Goal: Task Accomplishment & Management: Use online tool/utility

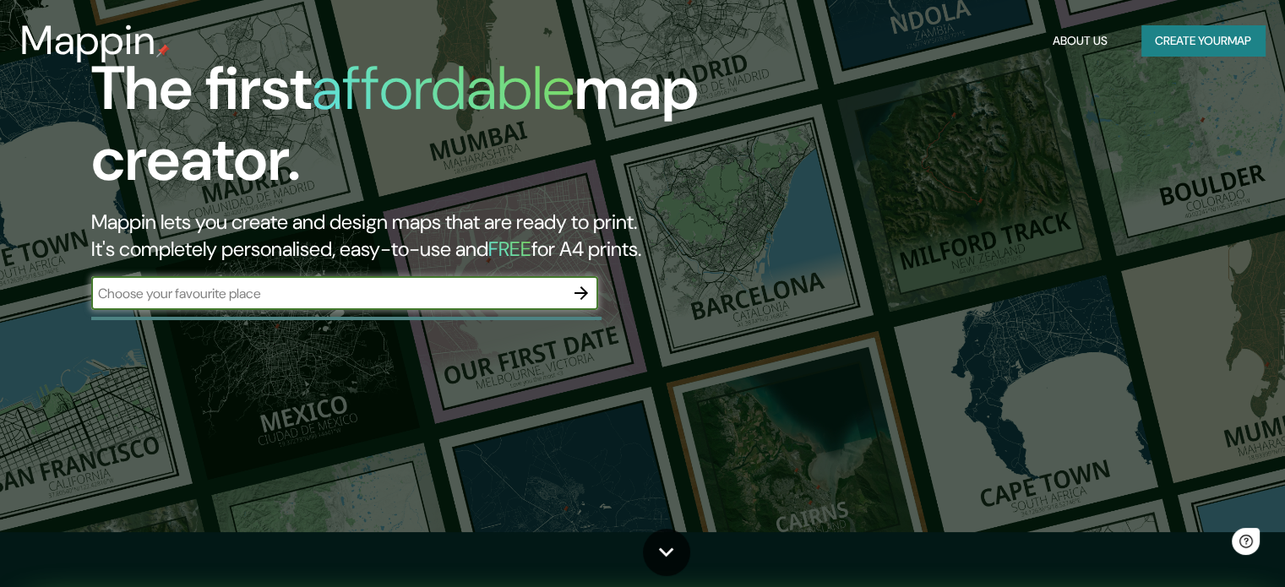
scroll to position [84, 0]
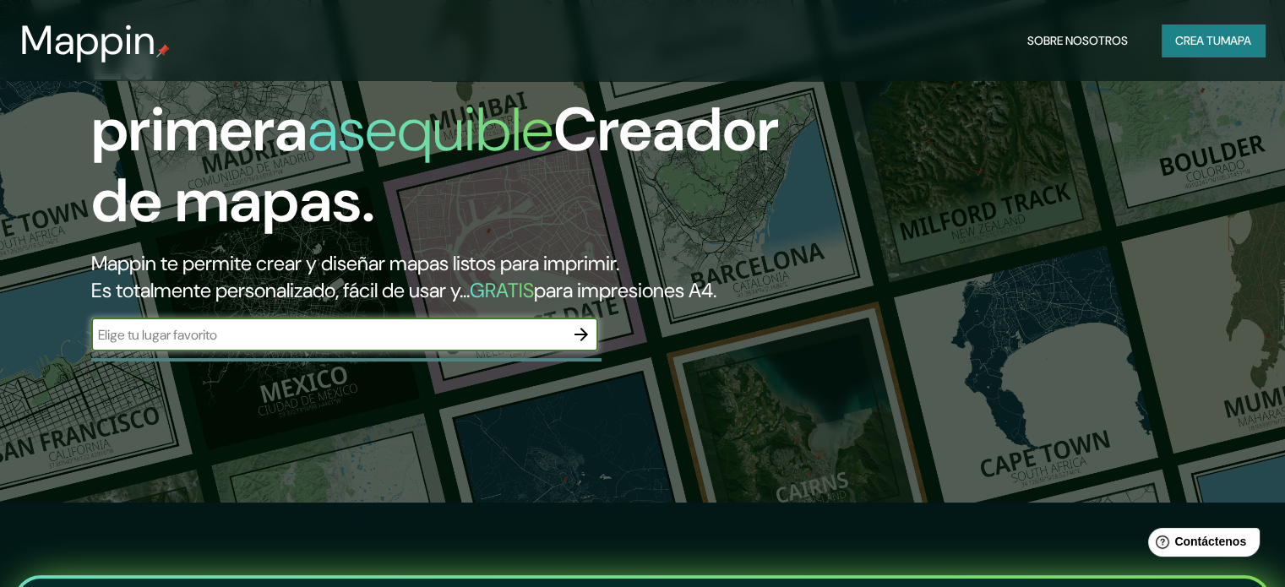
click at [541, 345] on input "text" at bounding box center [327, 334] width 473 height 19
type input "kimbiri"
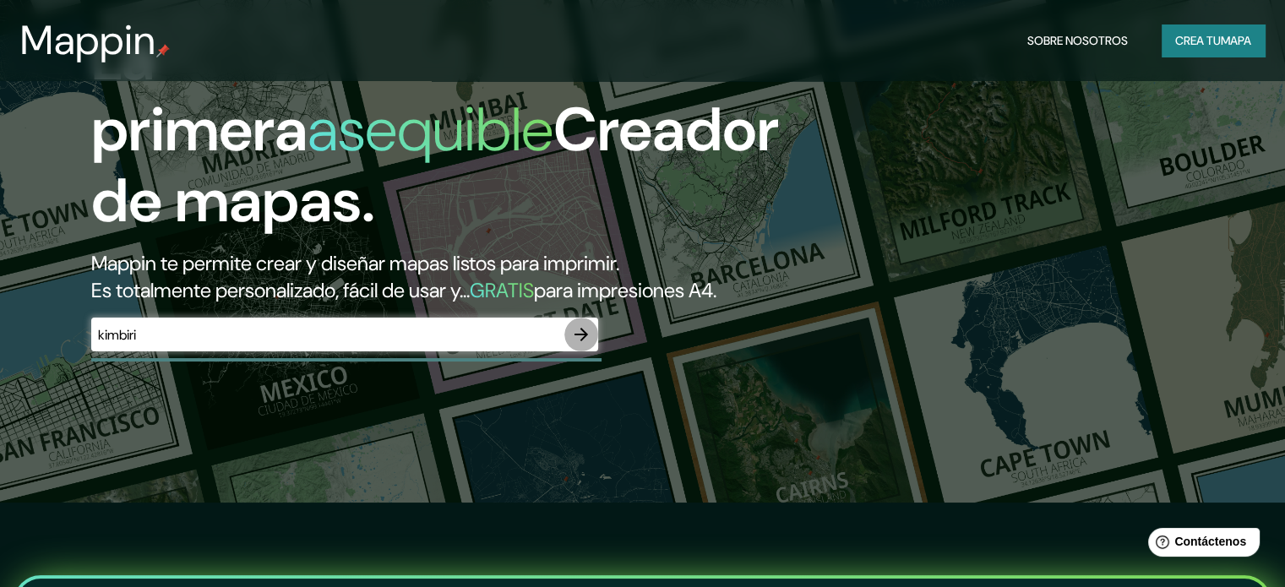
click at [584, 345] on icon "button" at bounding box center [581, 334] width 20 height 20
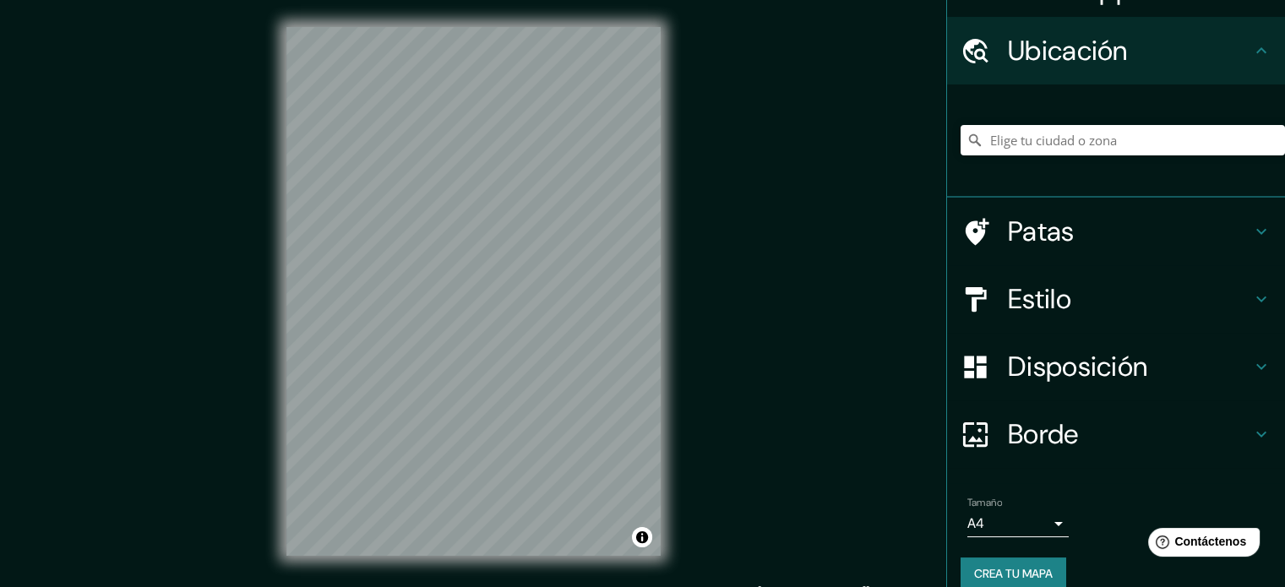
scroll to position [58, 0]
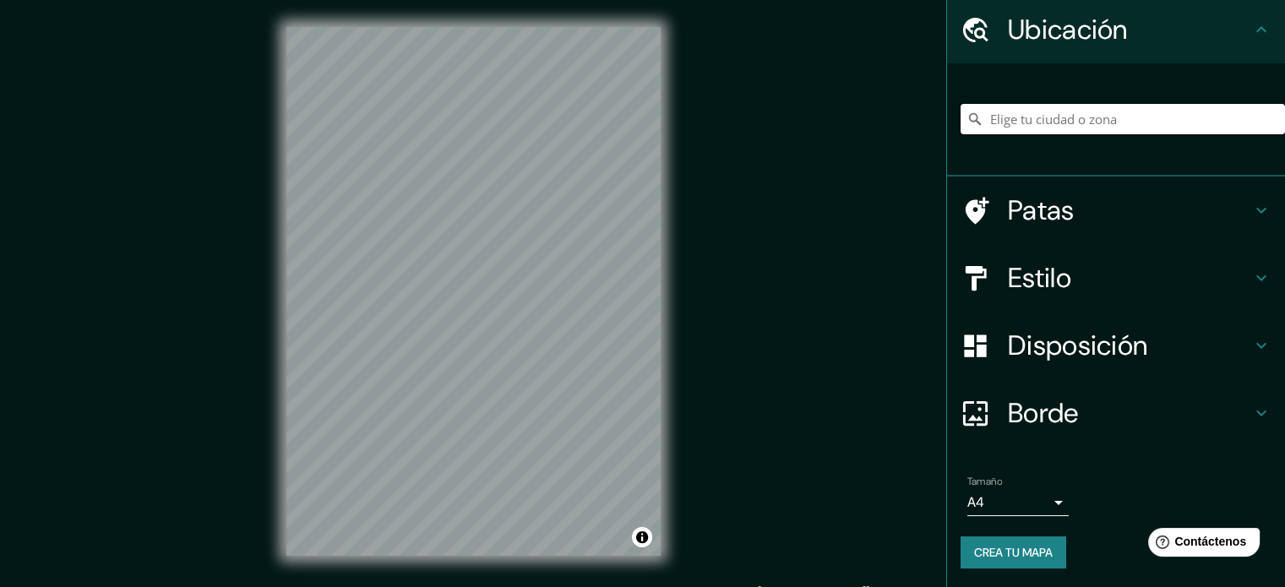
click at [1089, 131] on input "Elige tu ciudad o zona" at bounding box center [1122, 119] width 324 height 30
click at [677, 301] on div "© Mapbox © OpenStreetMap Improve this map" at bounding box center [473, 291] width 428 height 583
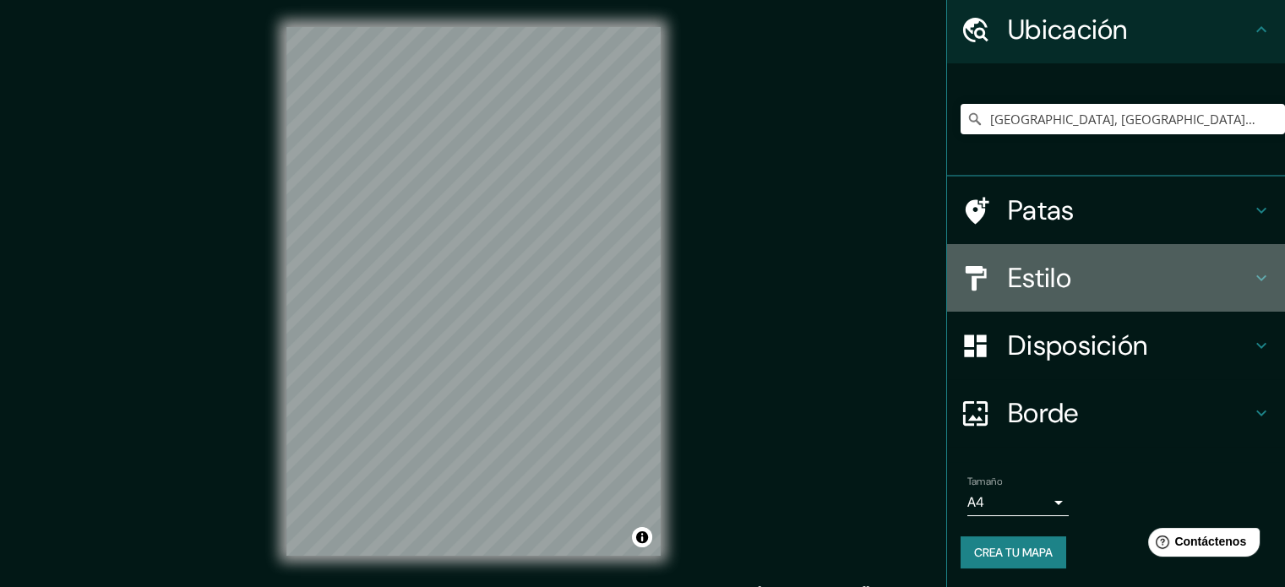
click at [1251, 276] on icon at bounding box center [1261, 278] width 20 height 20
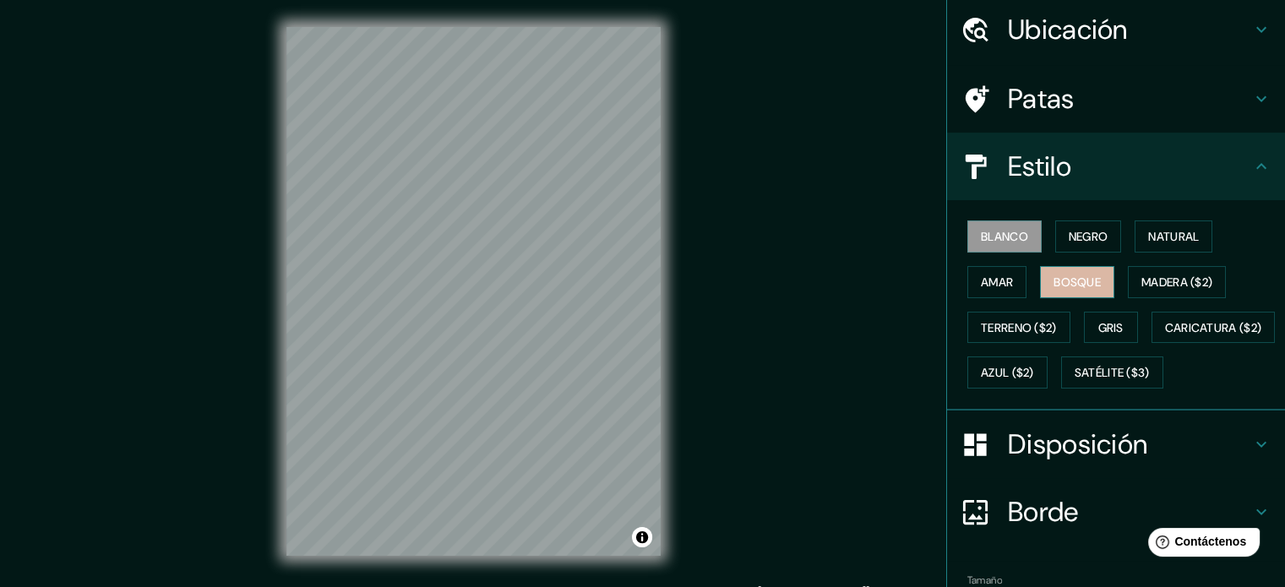
click at [1095, 274] on button "Bosque" at bounding box center [1077, 282] width 74 height 32
click at [1088, 278] on font "Bosque" at bounding box center [1076, 281] width 47 height 15
click at [989, 284] on font "Amar" at bounding box center [997, 281] width 32 height 15
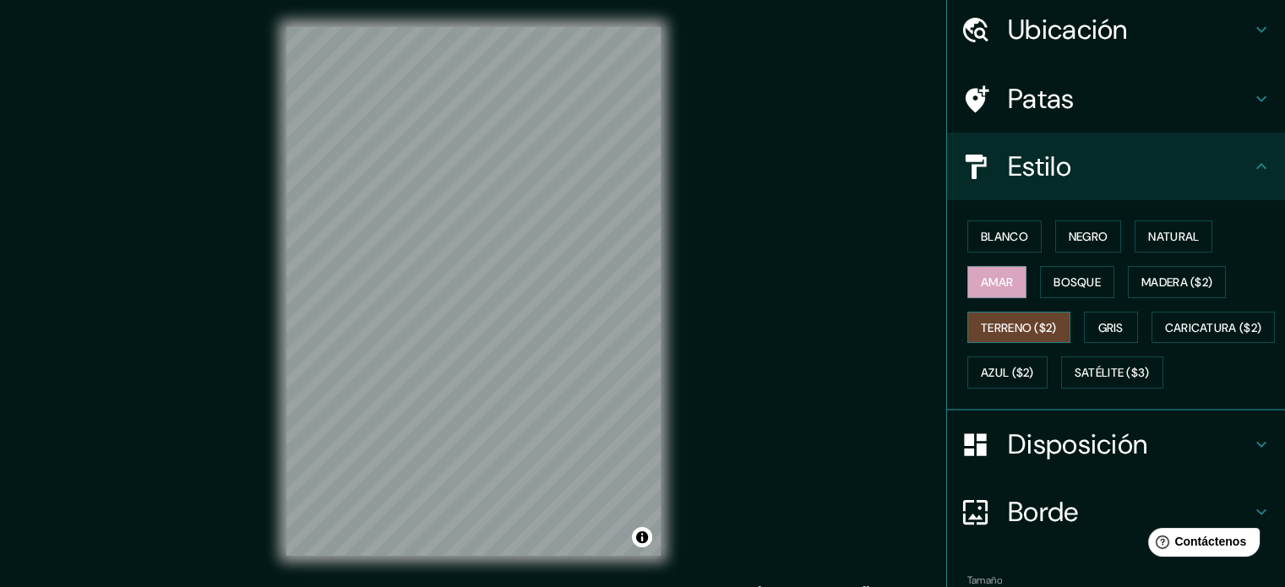
click at [1032, 320] on font "Terreno ($2)" at bounding box center [1019, 327] width 76 height 15
click at [1165, 335] on font "Caricatura ($2)" at bounding box center [1213, 327] width 97 height 15
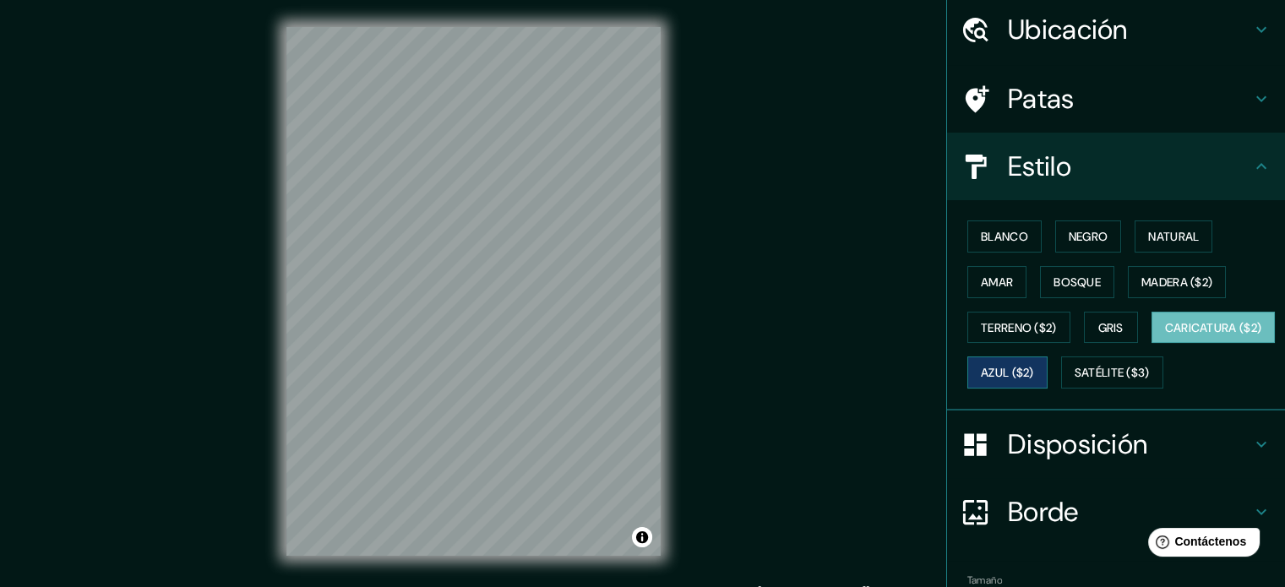
click at [1034, 361] on font "Azul ($2)" at bounding box center [1007, 372] width 53 height 22
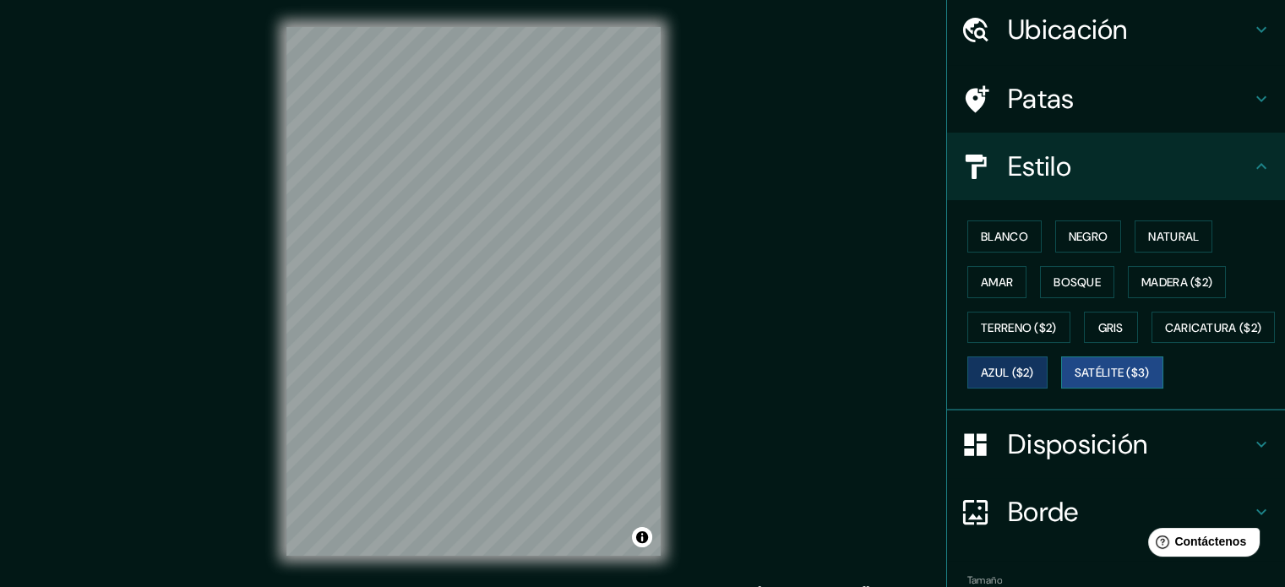
click at [1074, 381] on font "Satélite ($3)" at bounding box center [1111, 373] width 75 height 15
click at [1013, 285] on button "Amar" at bounding box center [996, 282] width 59 height 32
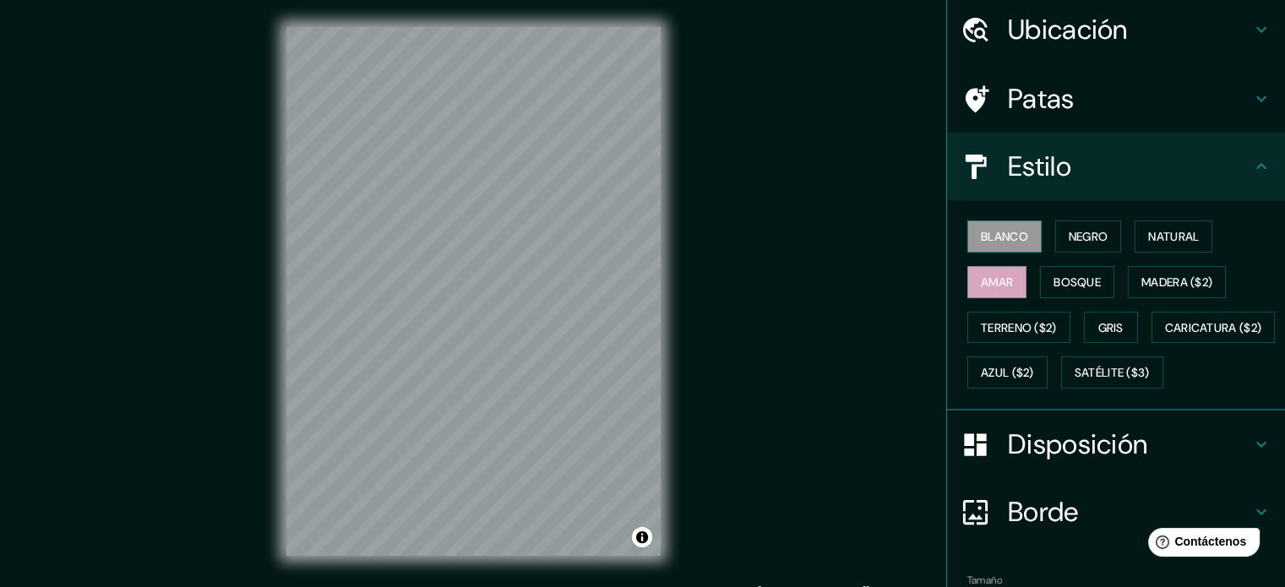
click at [999, 231] on font "Blanco" at bounding box center [1004, 236] width 47 height 15
click at [1108, 229] on button "Negro" at bounding box center [1088, 236] width 67 height 32
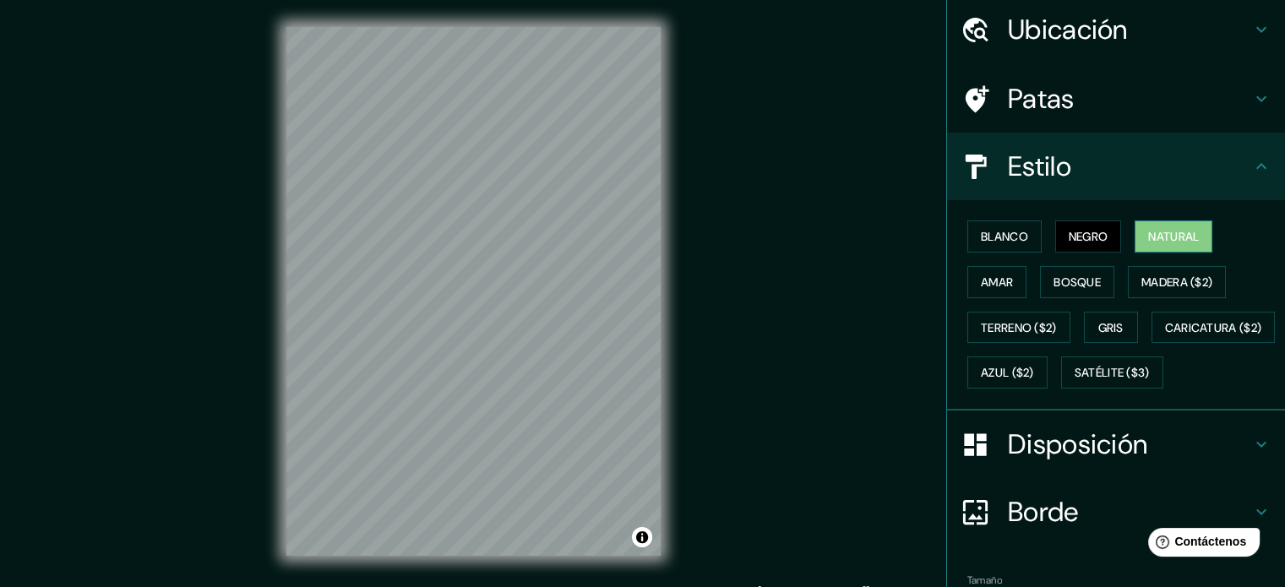
click at [1171, 231] on font "Natural" at bounding box center [1173, 236] width 51 height 15
click at [1006, 234] on font "Blanco" at bounding box center [1004, 236] width 47 height 15
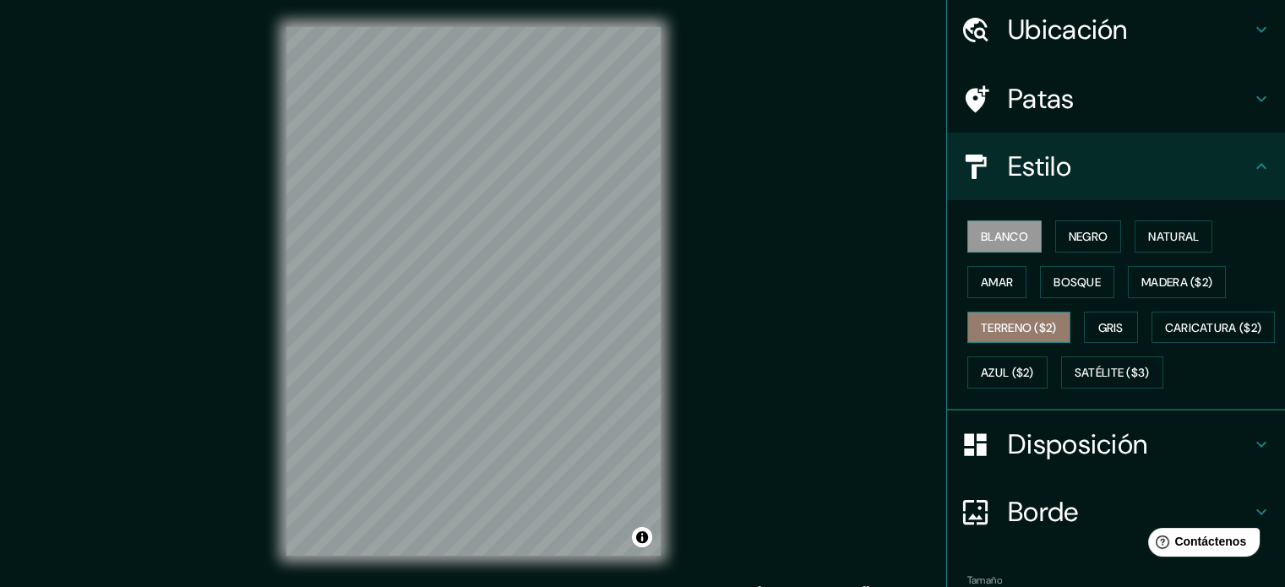
click at [1024, 323] on font "Terreno ($2)" at bounding box center [1019, 327] width 76 height 15
click at [1003, 290] on button "Amar" at bounding box center [996, 282] width 59 height 32
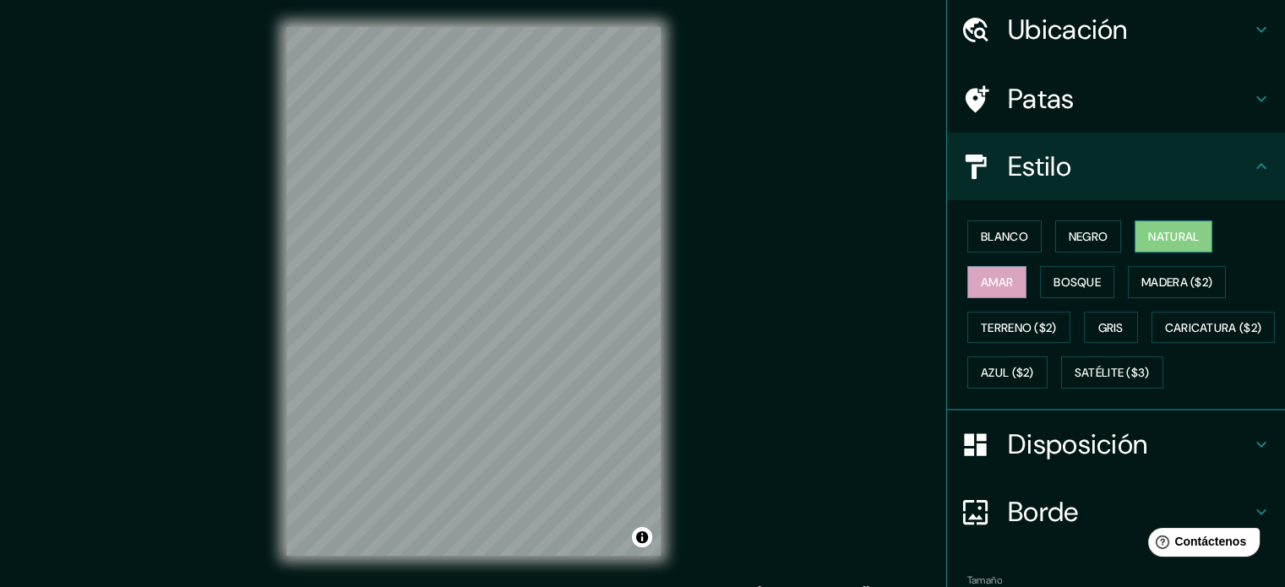
click at [1161, 235] on font "Natural" at bounding box center [1173, 236] width 51 height 15
click at [1165, 339] on font "Caricatura ($2)" at bounding box center [1213, 328] width 97 height 22
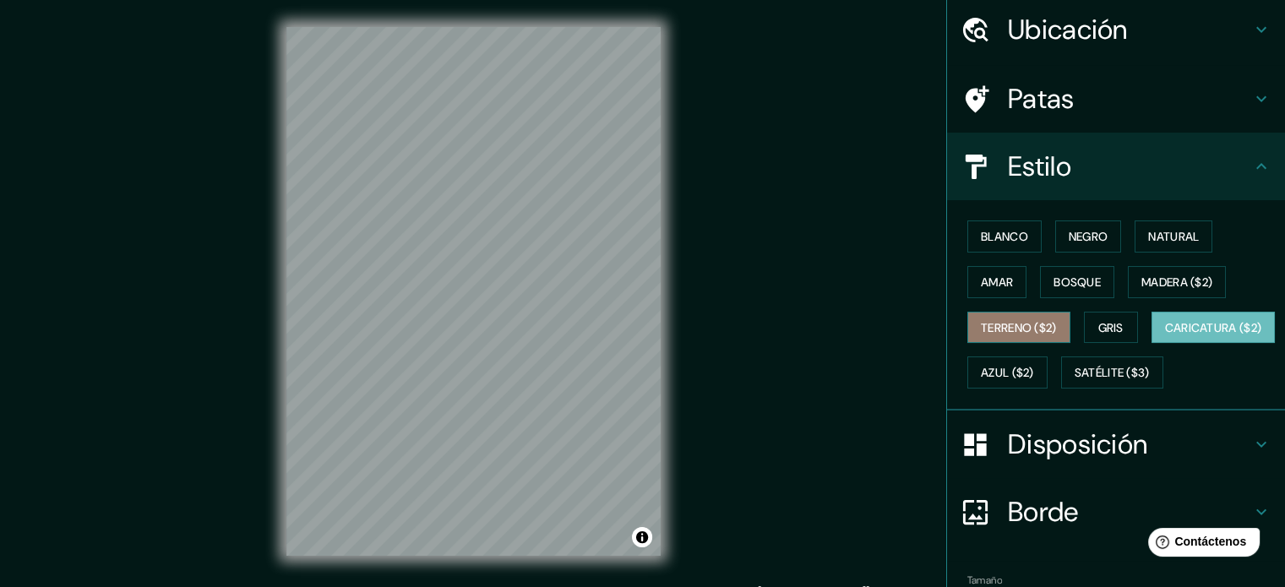
click at [1024, 320] on font "Terreno ($2)" at bounding box center [1019, 327] width 76 height 15
click at [673, 264] on div "© Mapbox © OpenStreetMap Improve this map" at bounding box center [473, 291] width 428 height 583
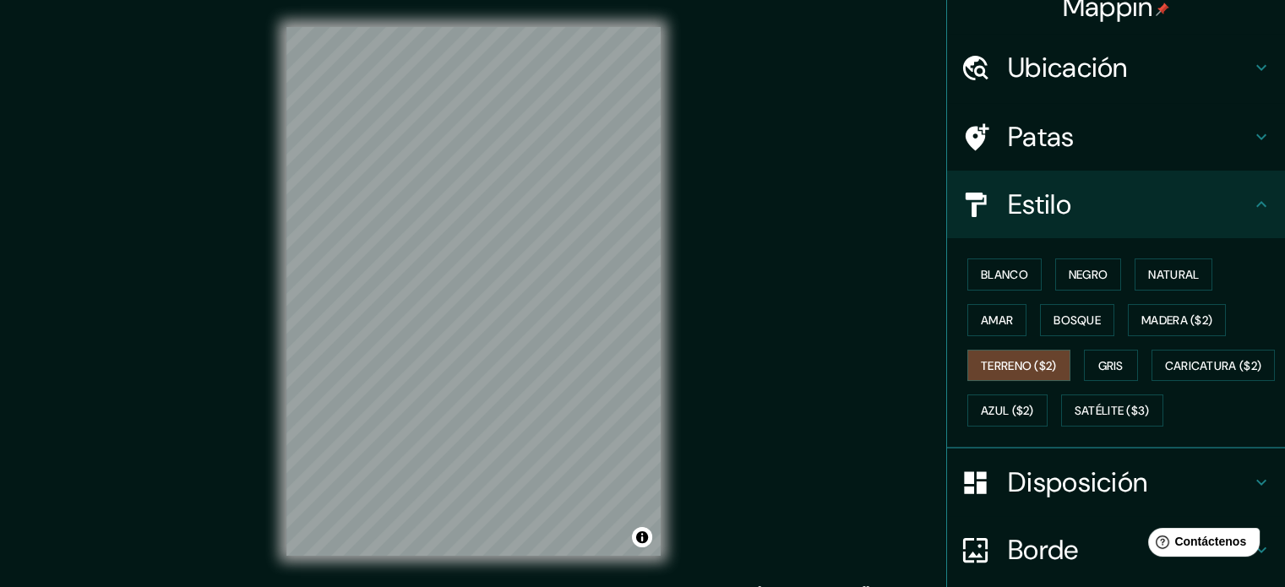
scroll to position [0, 0]
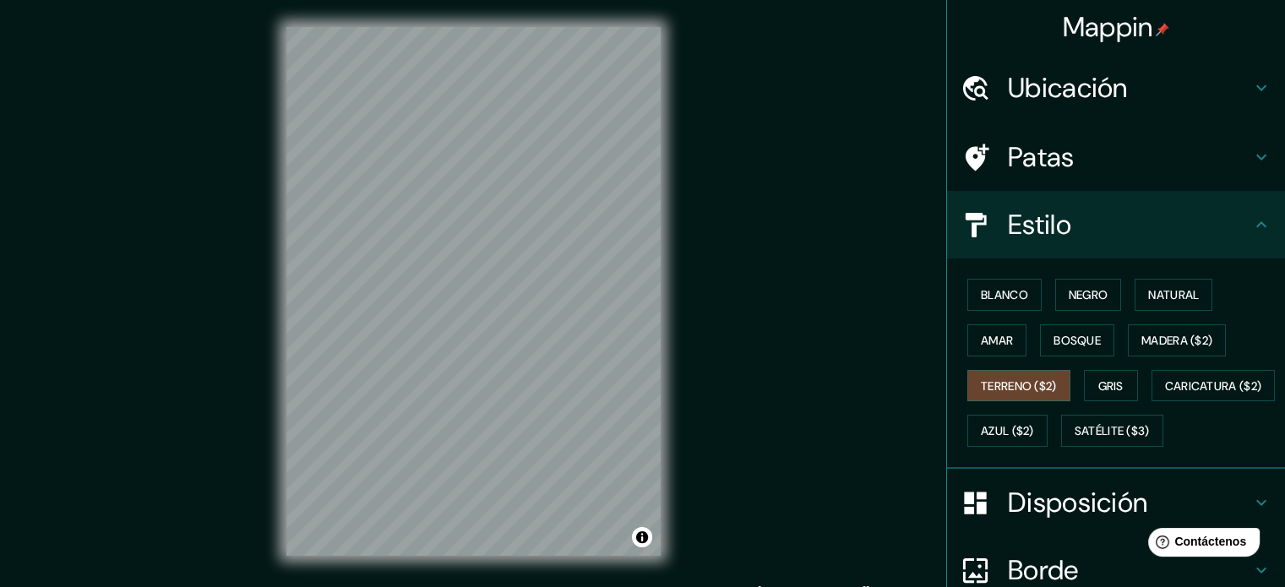
click at [1158, 89] on h4 "Ubicación" at bounding box center [1129, 88] width 243 height 34
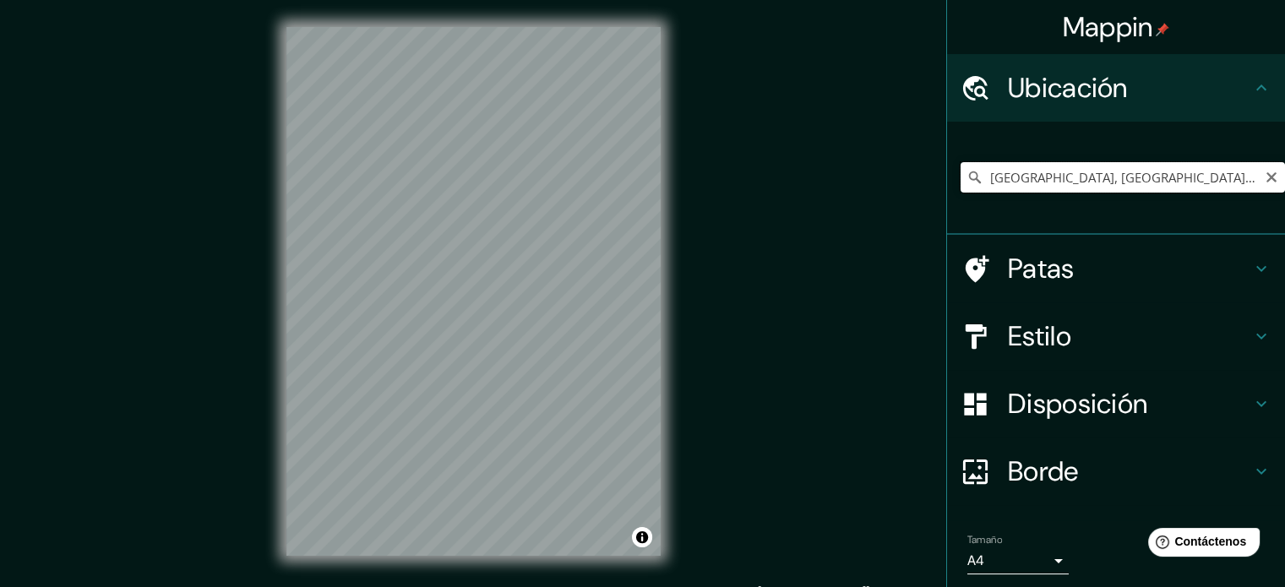
click at [1210, 178] on input "[GEOGRAPHIC_DATA], [GEOGRAPHIC_DATA], [GEOGRAPHIC_DATA]" at bounding box center [1122, 177] width 324 height 30
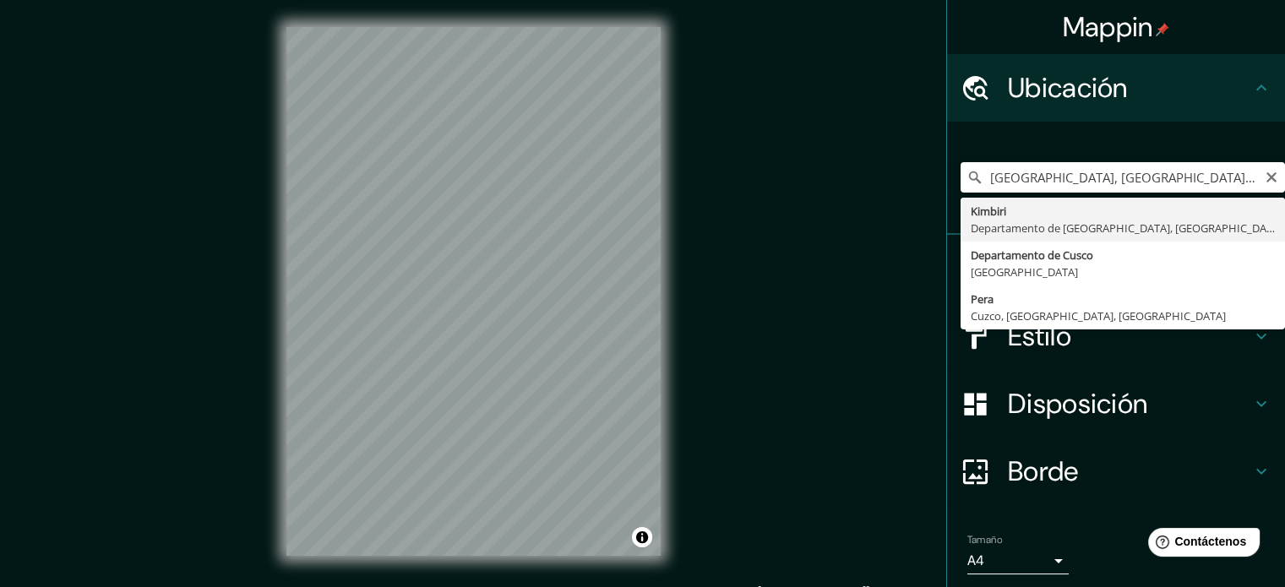
type input "[GEOGRAPHIC_DATA], [GEOGRAPHIC_DATA], [GEOGRAPHIC_DATA]"
